Goal: Book appointment/travel/reservation

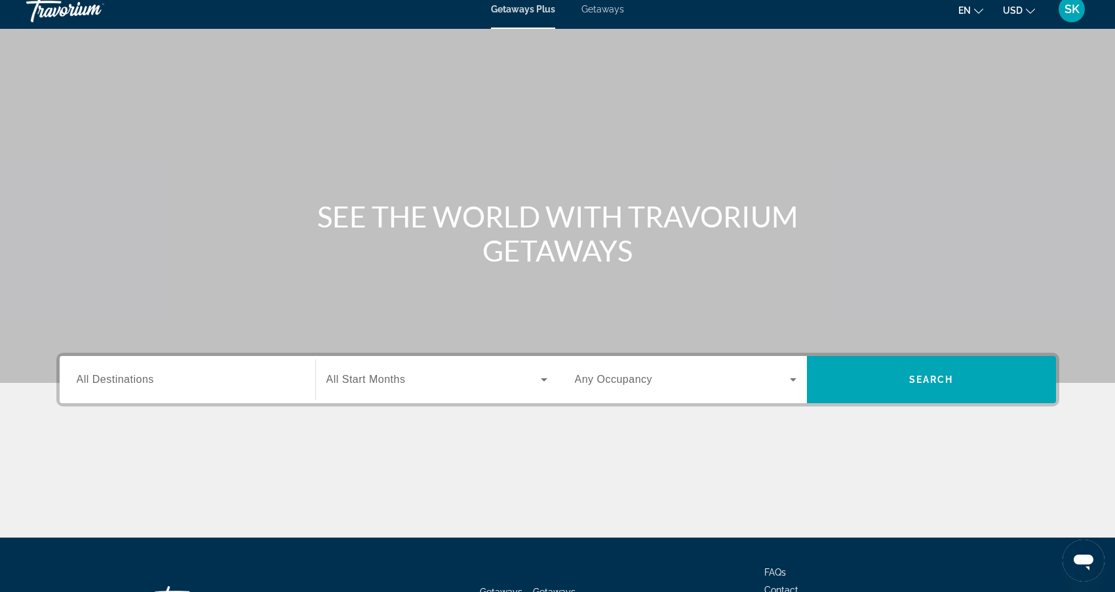
scroll to position [9, 0]
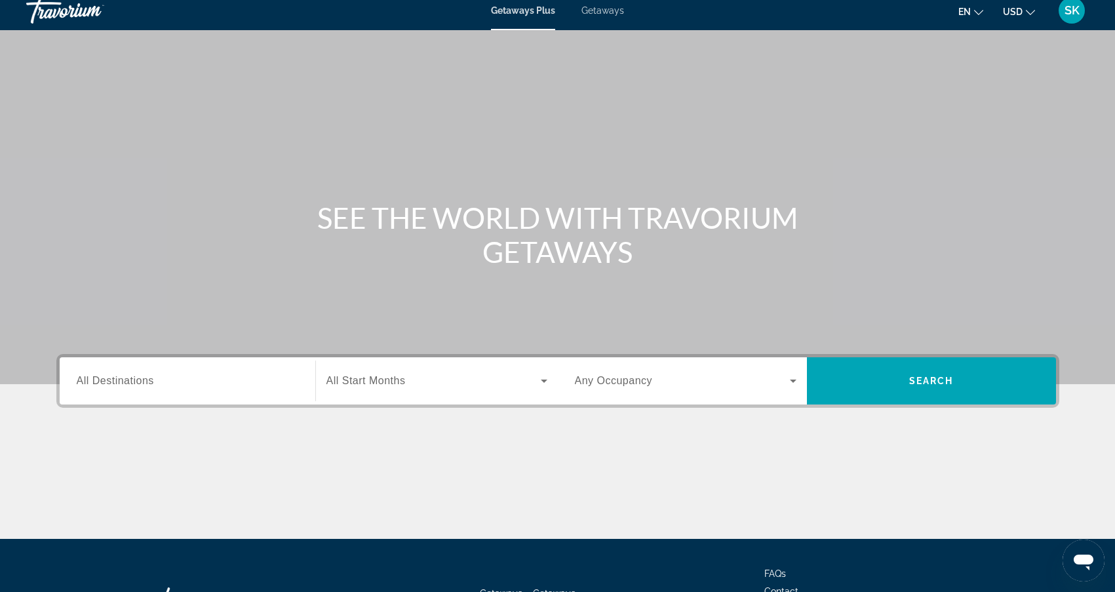
click at [152, 378] on span "All Destinations" at bounding box center [115, 380] width 77 height 11
click at [152, 378] on input "Destination All Destinations" at bounding box center [188, 382] width 222 height 16
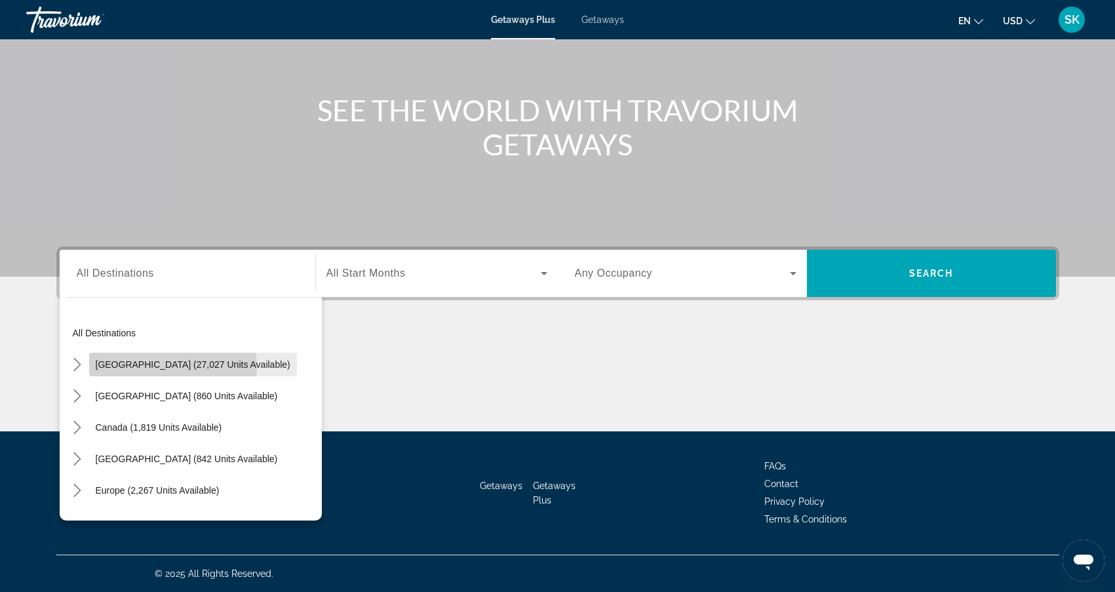
click at [168, 366] on span "[GEOGRAPHIC_DATA] (27,027 units available)" at bounding box center [193, 364] width 195 height 10
type input "**********"
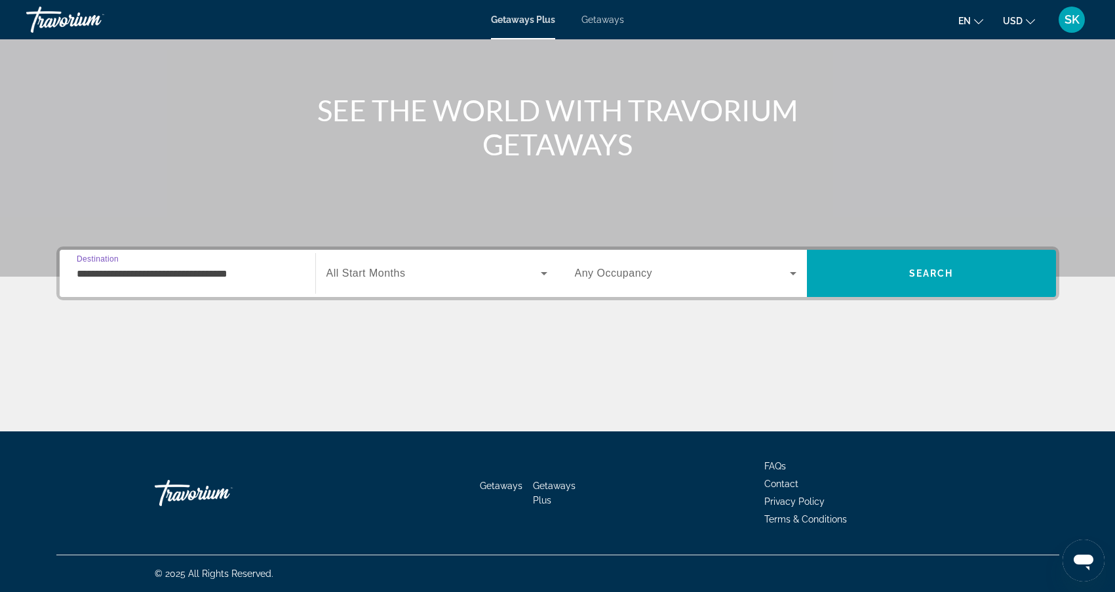
click at [437, 271] on span "Search widget" at bounding box center [433, 273] width 214 height 16
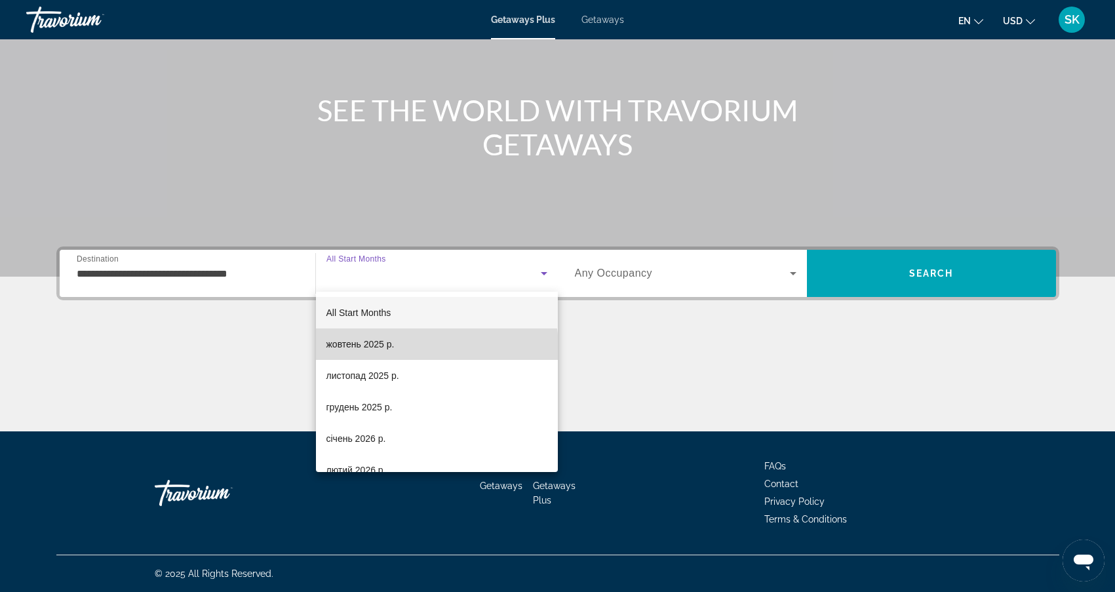
click at [392, 349] on span "жовтень 2025 р." at bounding box center [360, 344] width 68 height 16
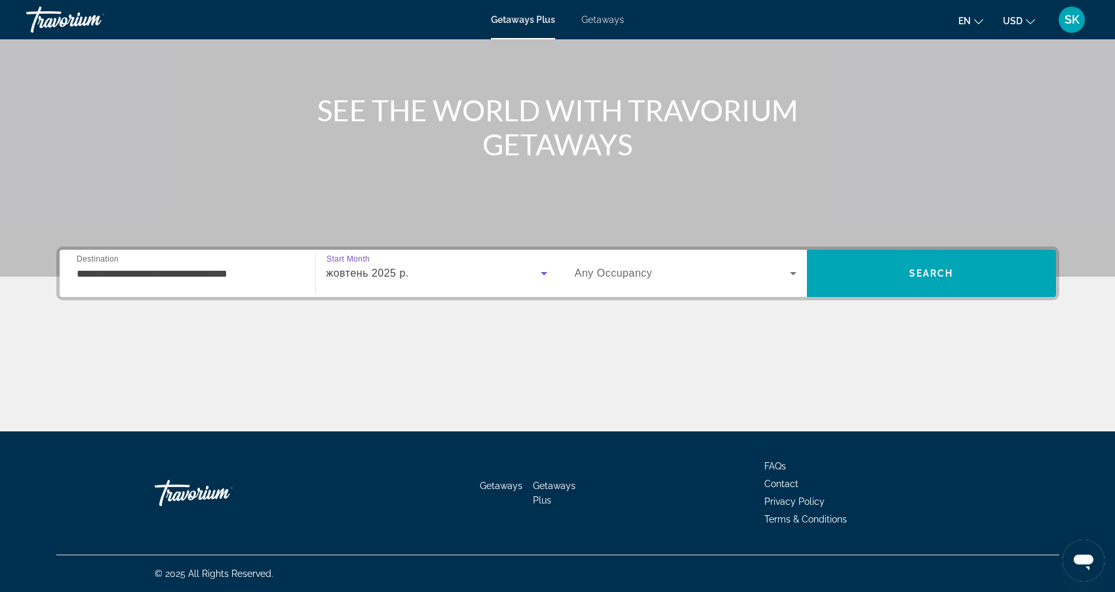
click at [792, 275] on icon "Search widget" at bounding box center [793, 273] width 7 height 3
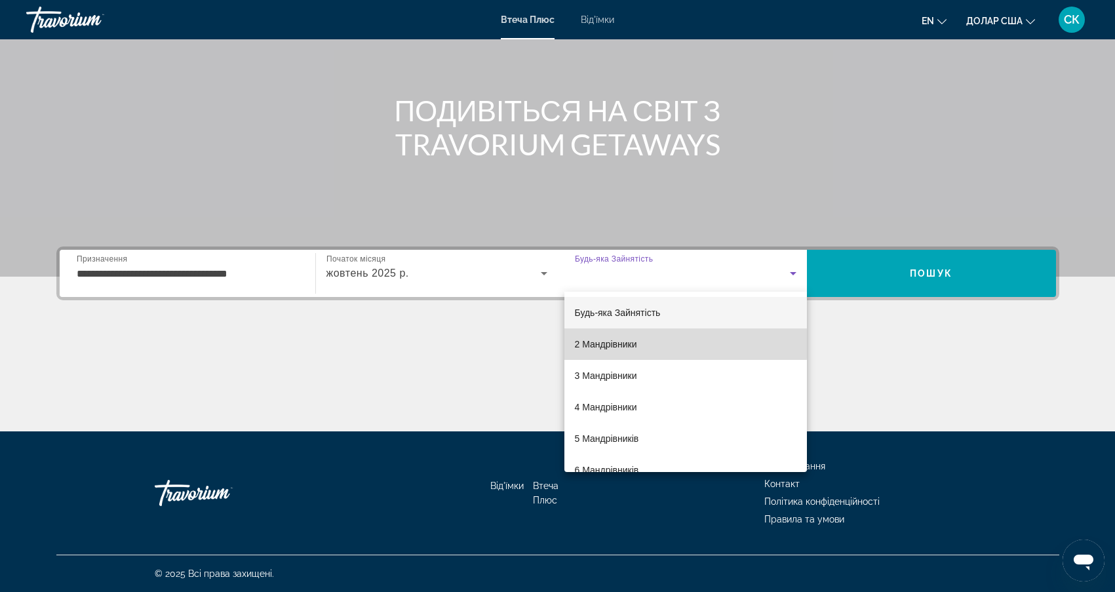
click at [631, 343] on span "2 Мандрівники" at bounding box center [606, 344] width 62 height 16
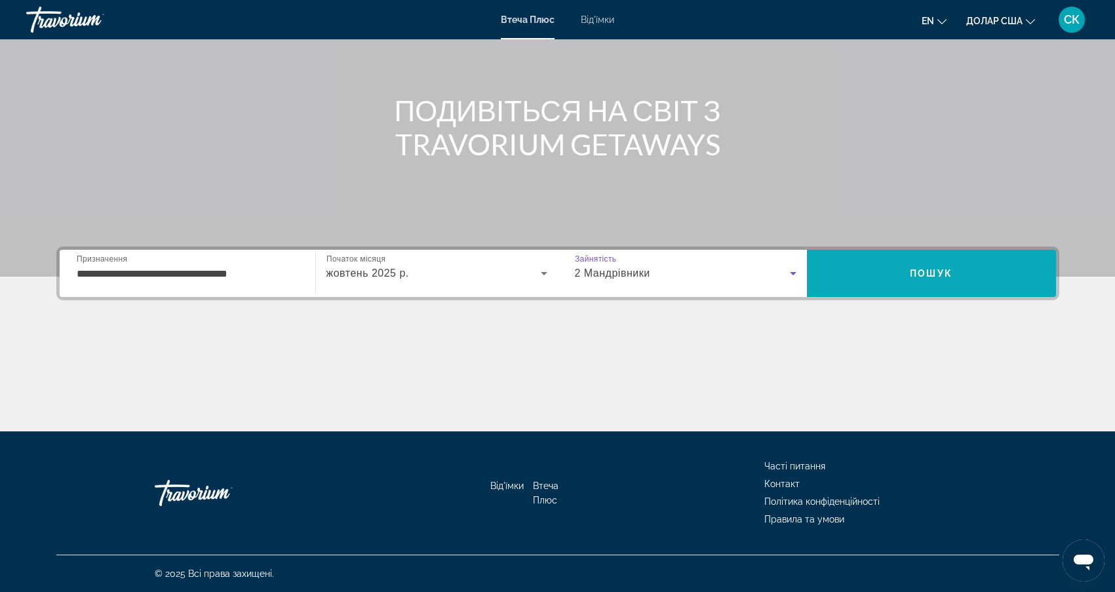
click at [951, 258] on span "Пошук" at bounding box center [931, 273] width 249 height 31
